Goal: Transaction & Acquisition: Purchase product/service

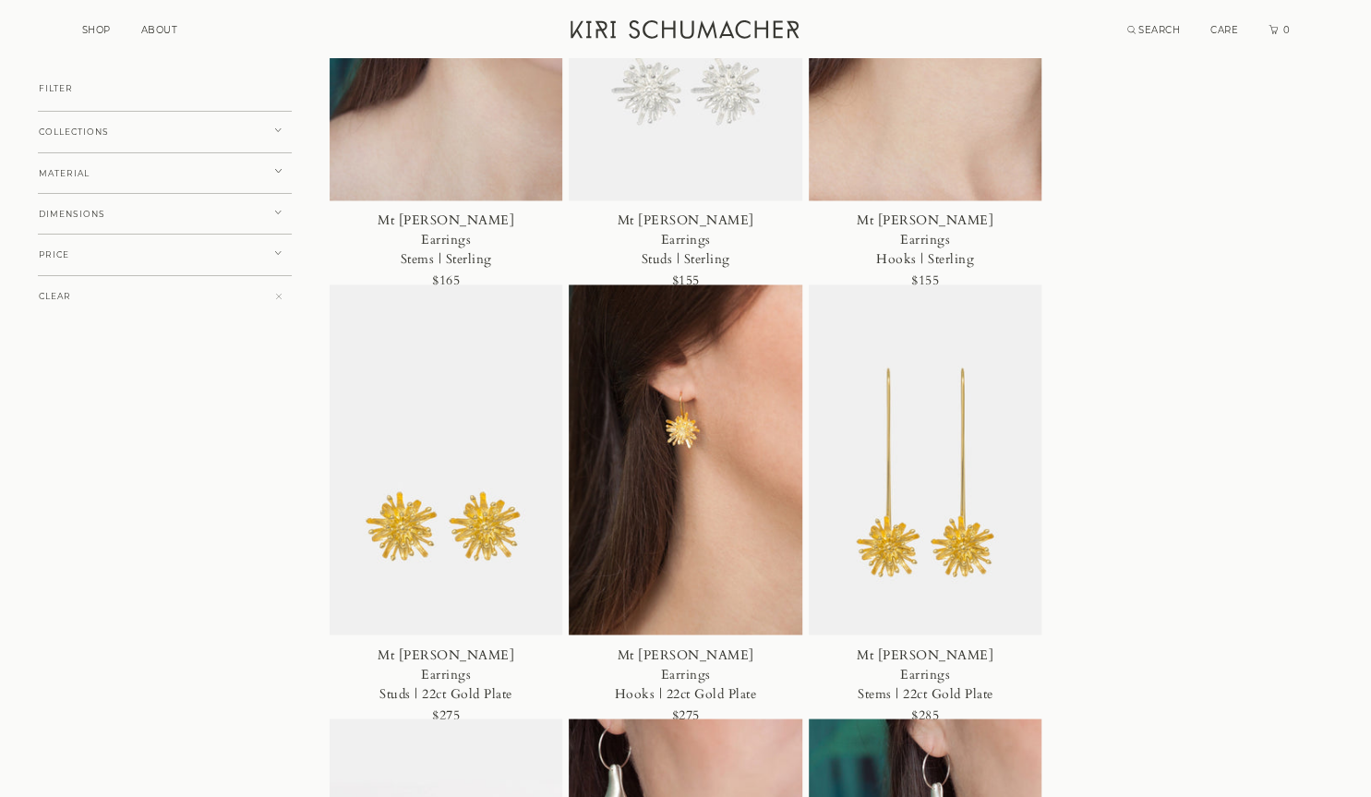
scroll to position [1680, 0]
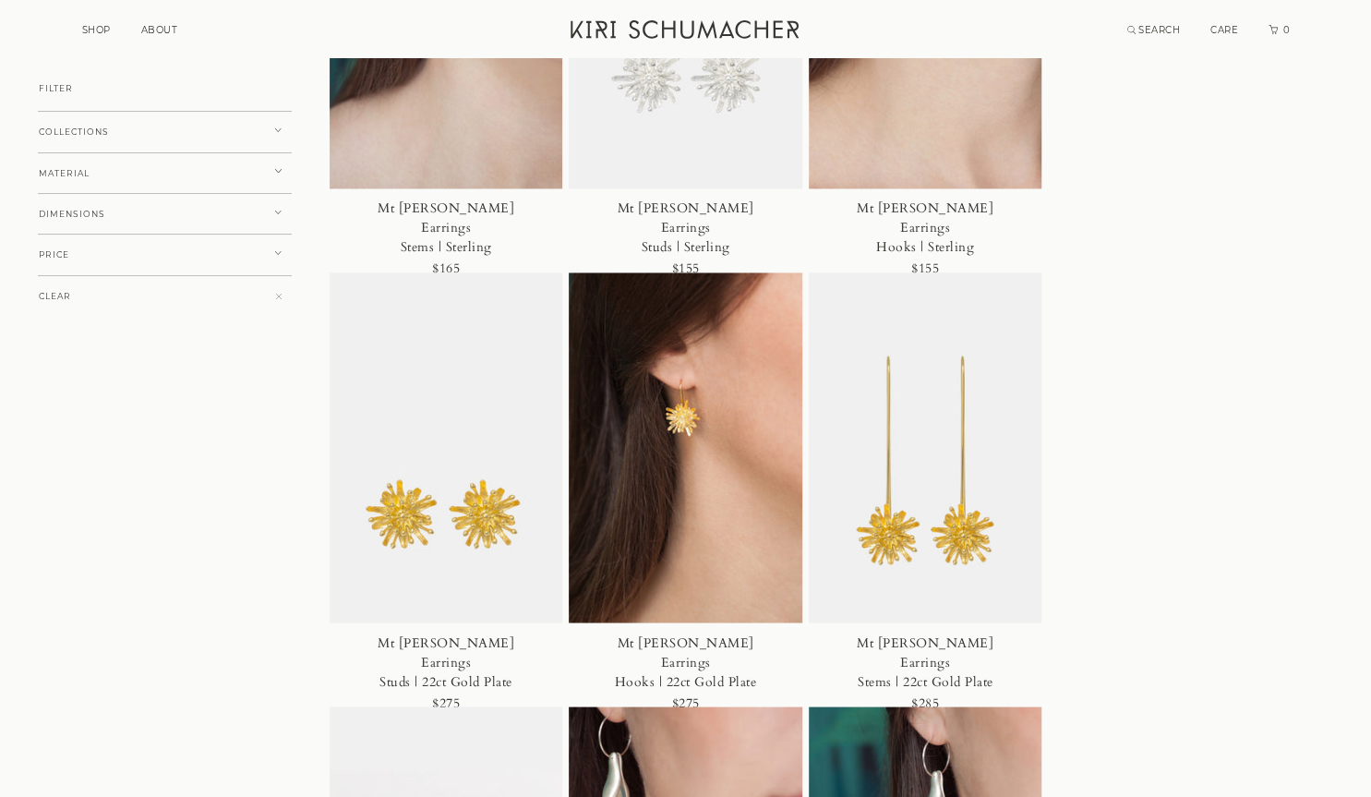
click at [692, 221] on div "Mt [PERSON_NAME] Earrings Studs | Sterling" at bounding box center [686, 227] width 150 height 58
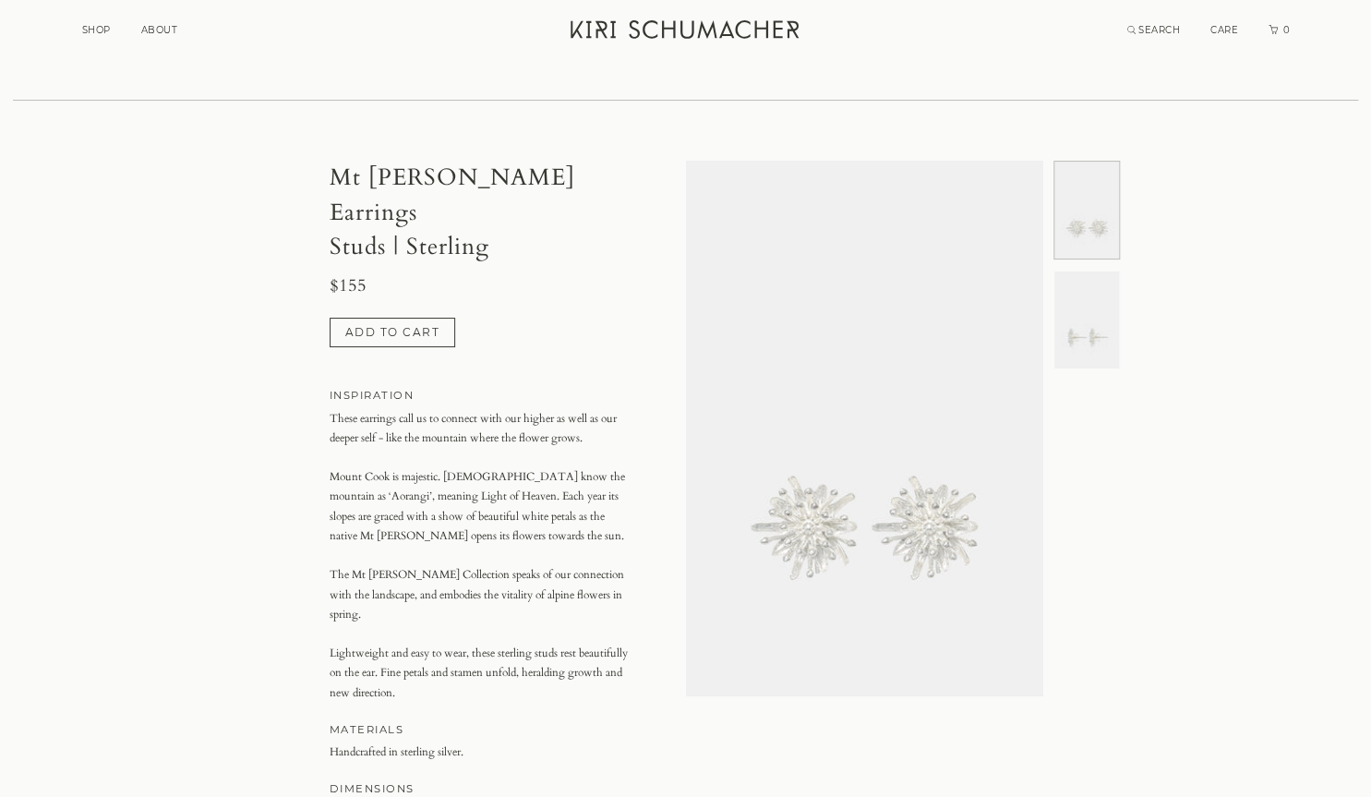
click at [1083, 333] on img at bounding box center [1086, 319] width 65 height 97
click at [1086, 219] on img at bounding box center [1086, 210] width 65 height 97
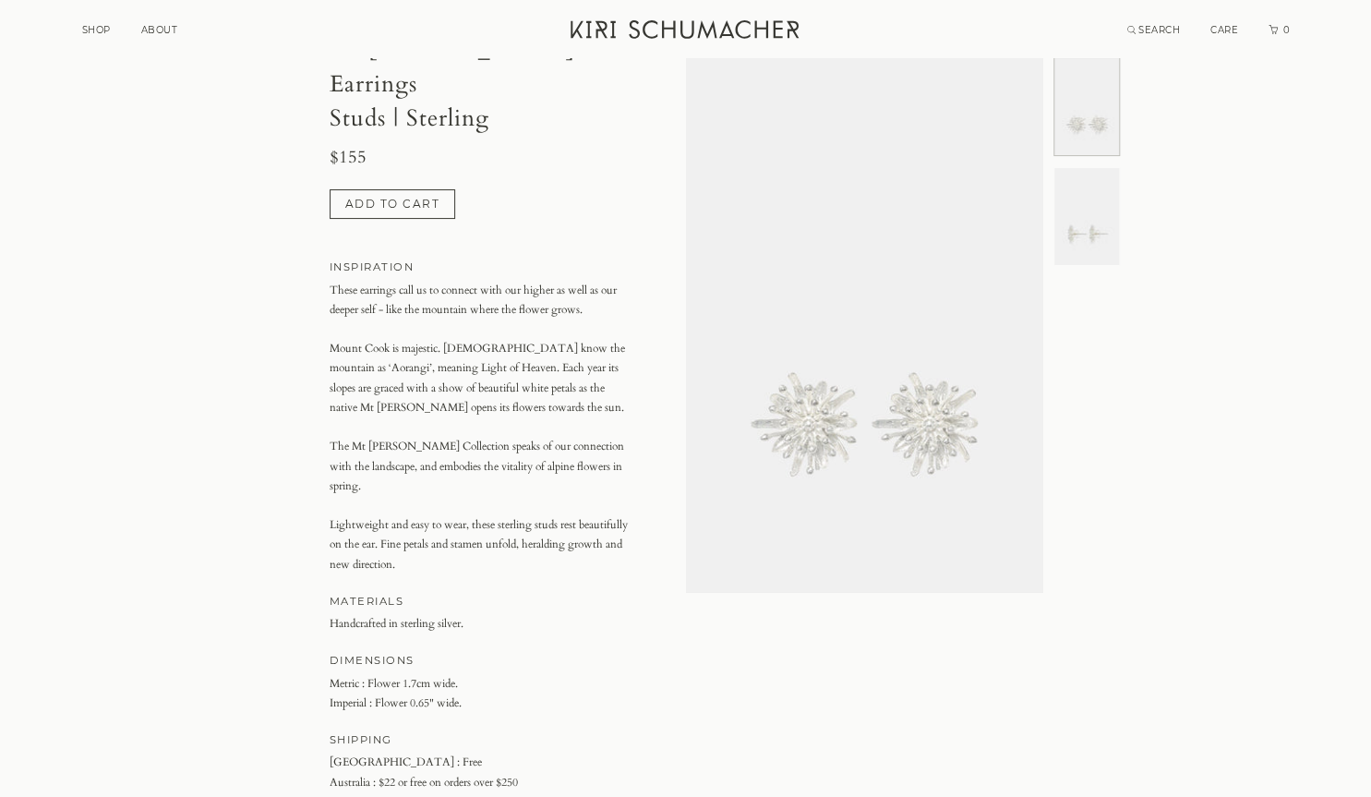
scroll to position [0, 0]
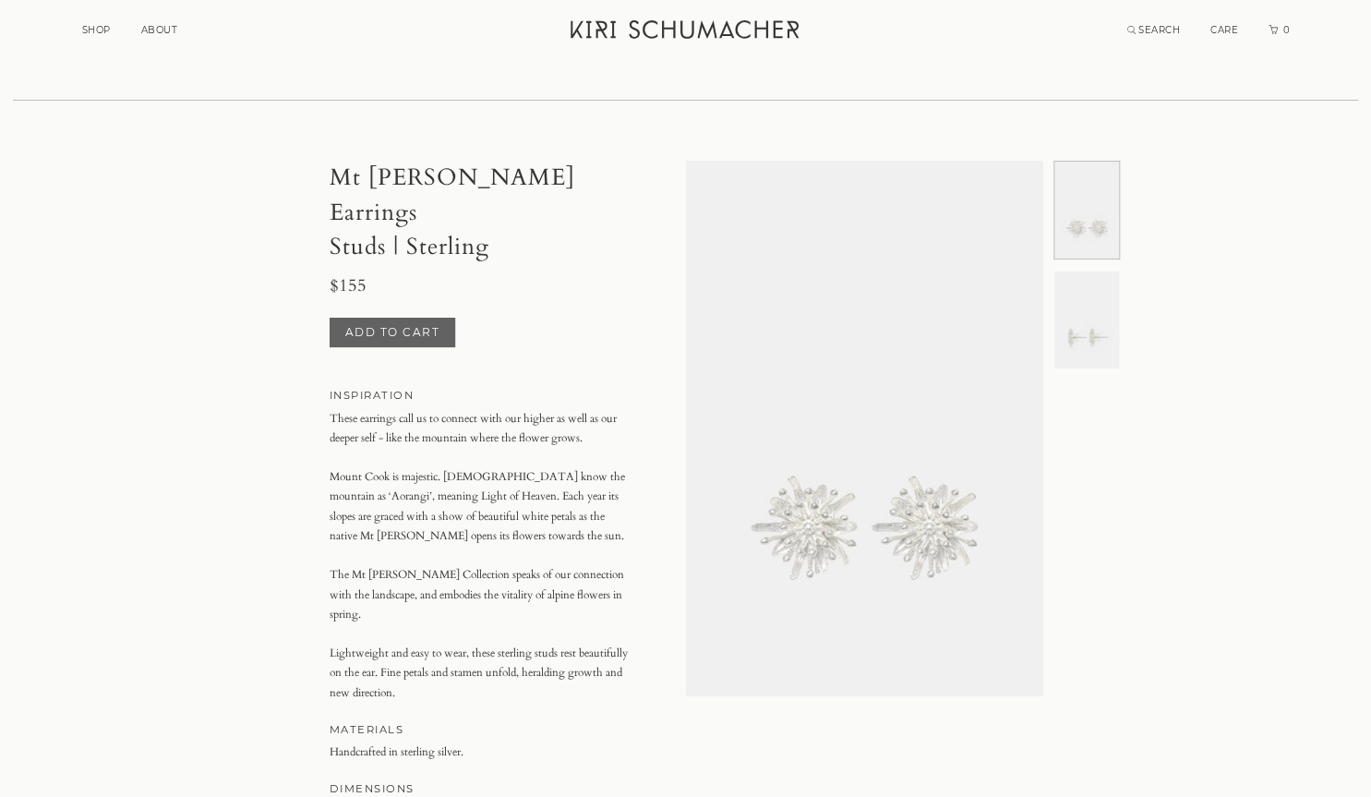
click at [396, 318] on button "Add to cart" at bounding box center [393, 333] width 126 height 30
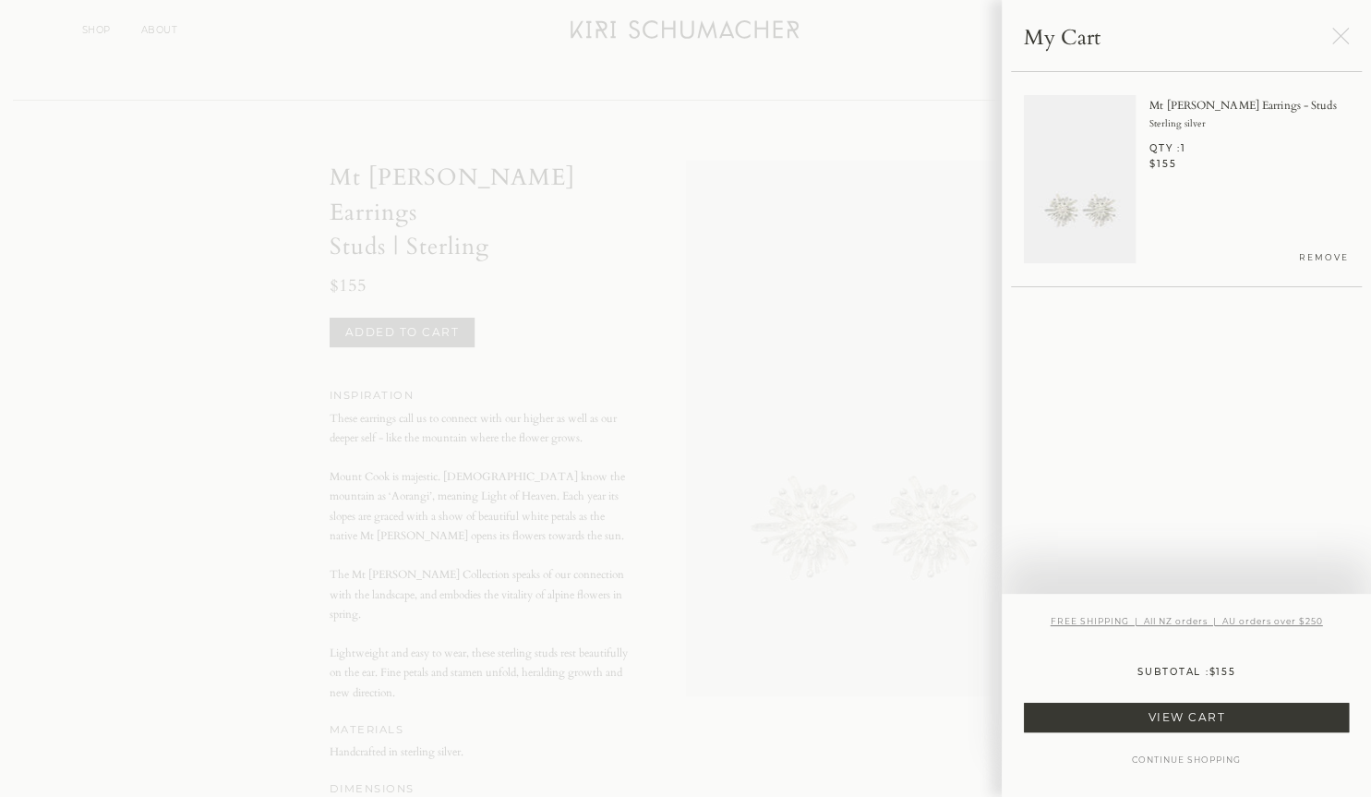
click at [1179, 710] on link "VIEW CART" at bounding box center [1186, 717] width 325 height 30
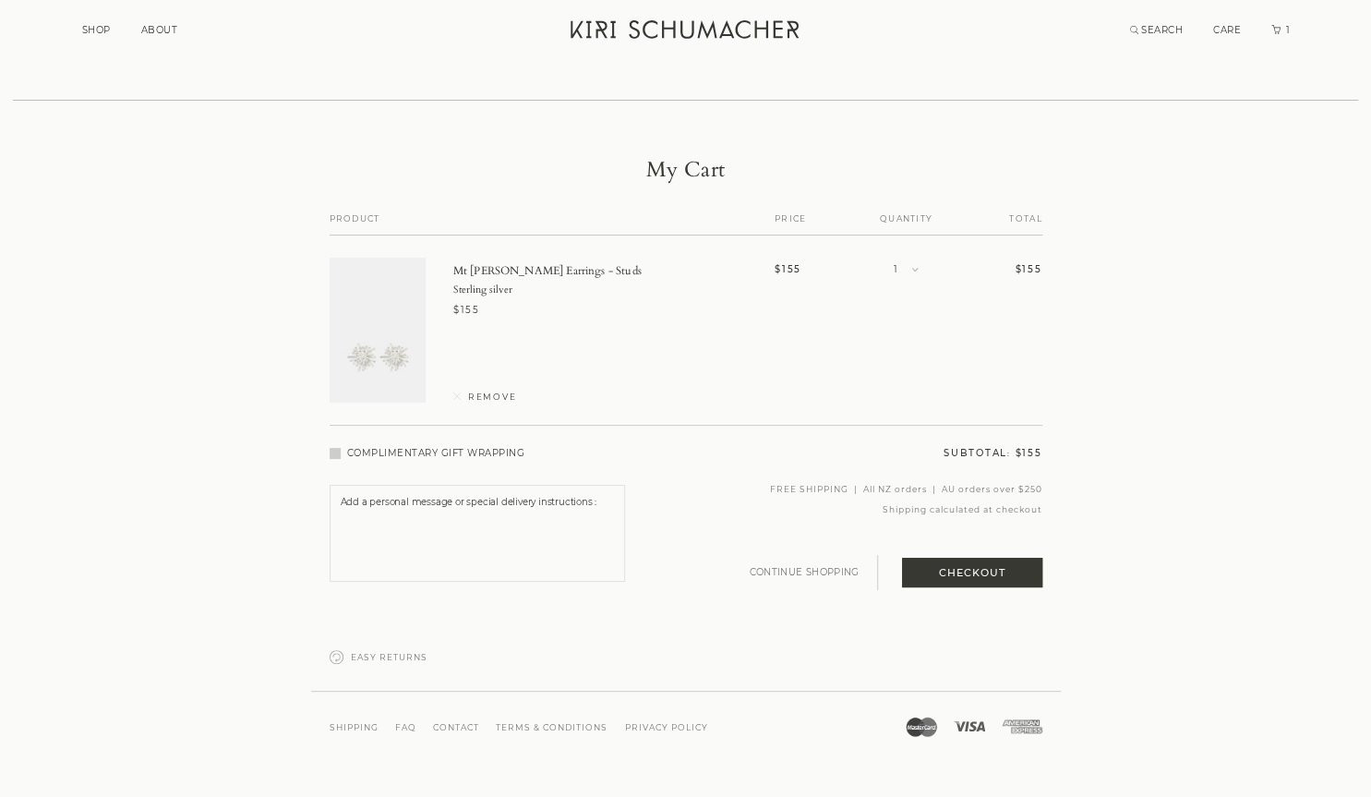
click at [970, 566] on button "Checkout" at bounding box center [972, 573] width 140 height 30
